Goal: Information Seeking & Learning: Learn about a topic

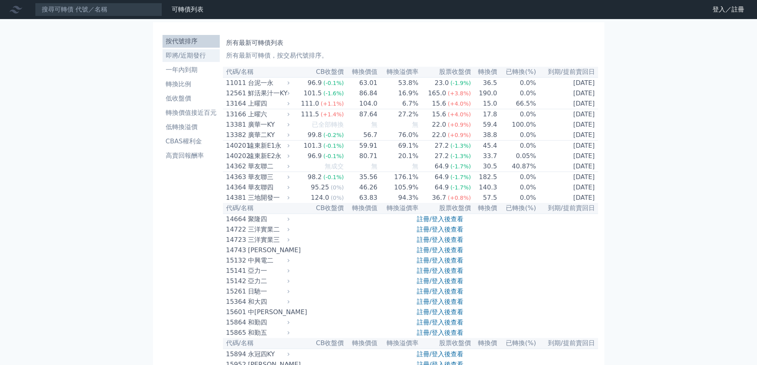
click at [206, 57] on li "即將/近期發行" at bounding box center [190, 56] width 57 height 10
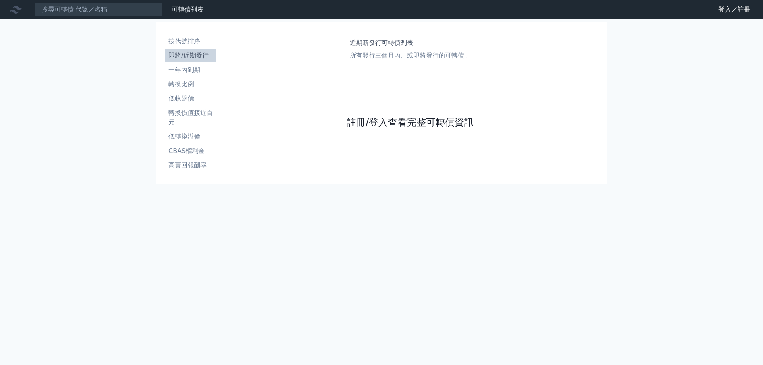
click at [375, 122] on link "註冊/登入查看完整可轉債資訊" at bounding box center [409, 122] width 127 height 13
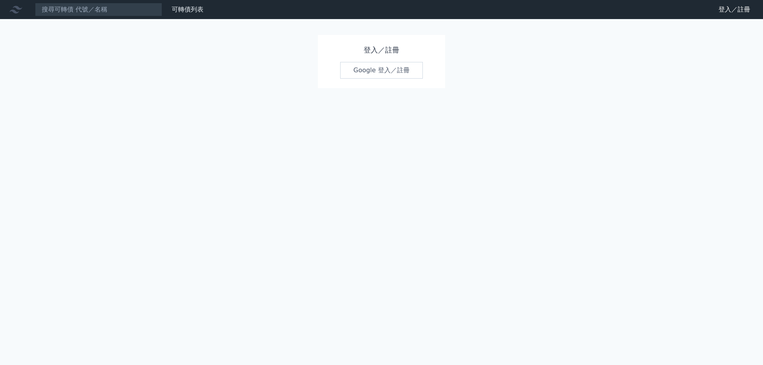
click at [386, 77] on link "Google 登入／註冊" at bounding box center [381, 70] width 83 height 17
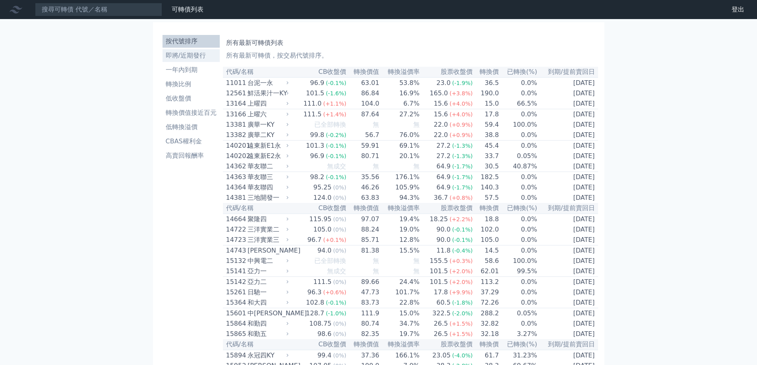
click at [209, 54] on li "即將/近期發行" at bounding box center [190, 56] width 57 height 10
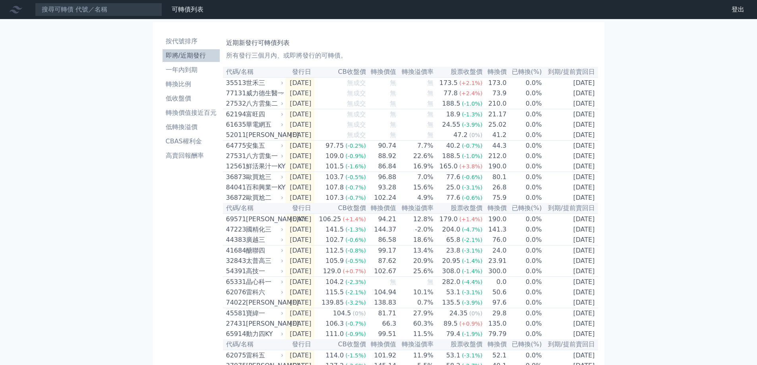
click at [274, 50] on div "近期新發行可轉債列表 所有發行三個月內、或即將發行的可轉債。" at bounding box center [410, 47] width 369 height 25
